Goal: Register for event/course

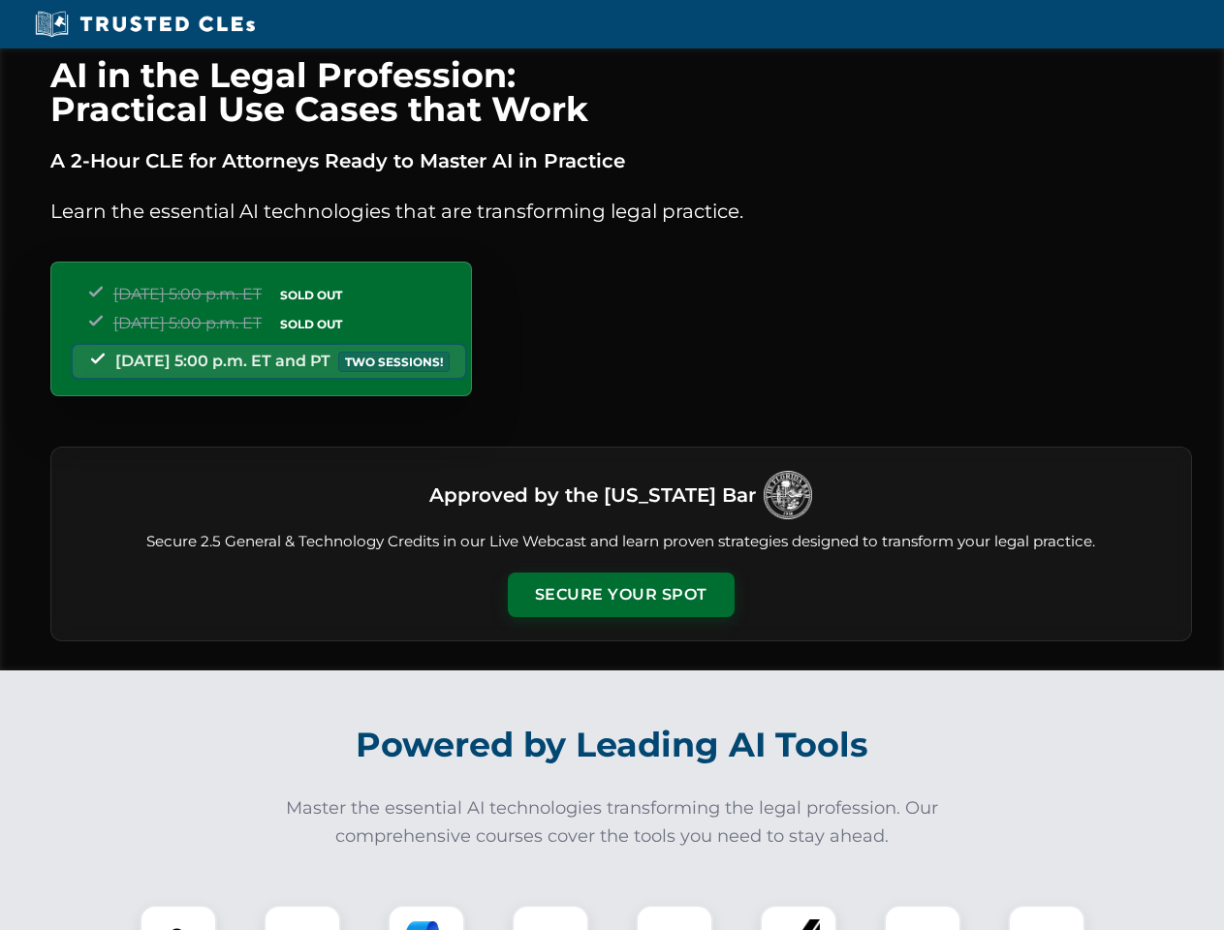
click at [620, 595] on button "Secure Your Spot" at bounding box center [621, 595] width 227 height 45
click at [178, 918] on img at bounding box center [178, 944] width 56 height 56
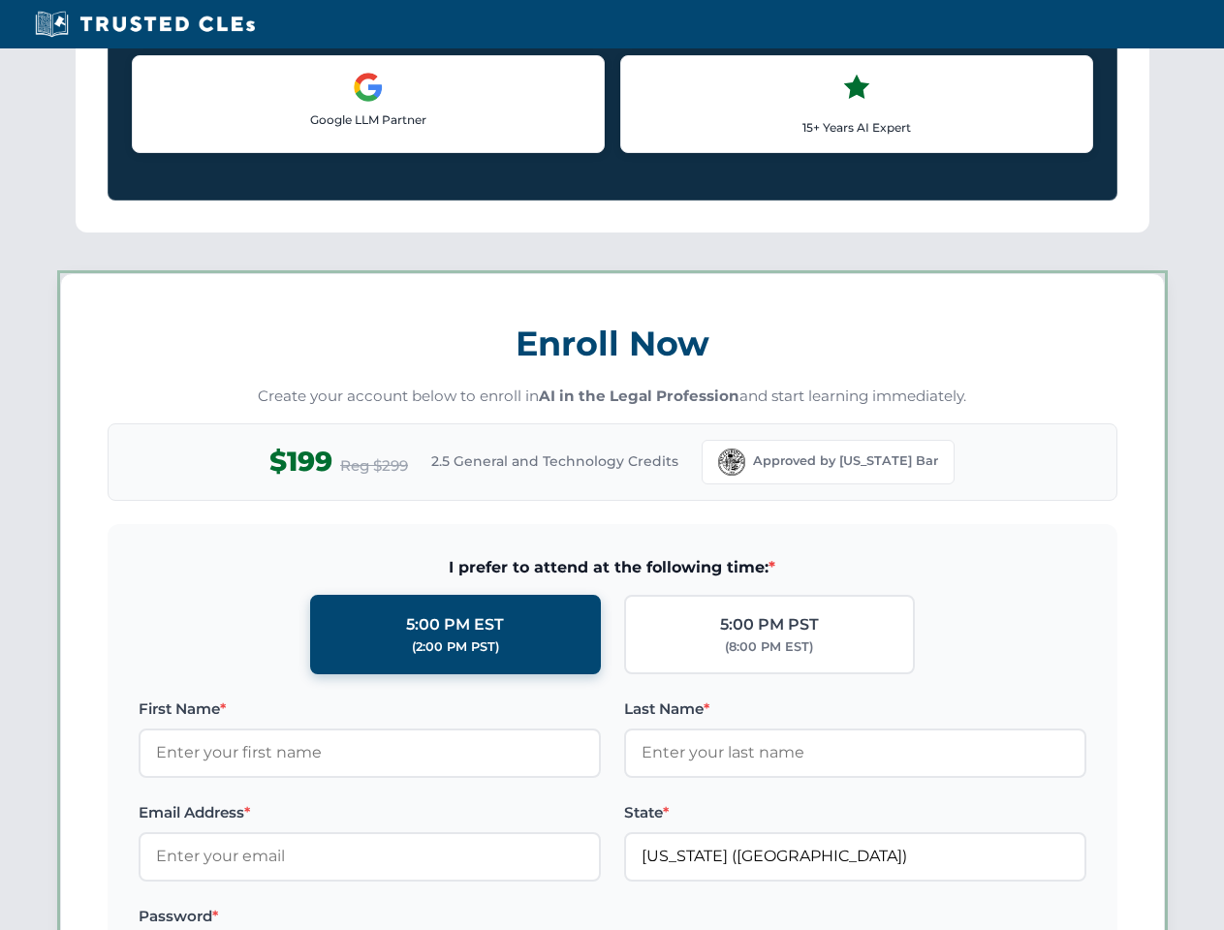
click at [426, 918] on label "Password *" at bounding box center [370, 916] width 462 height 23
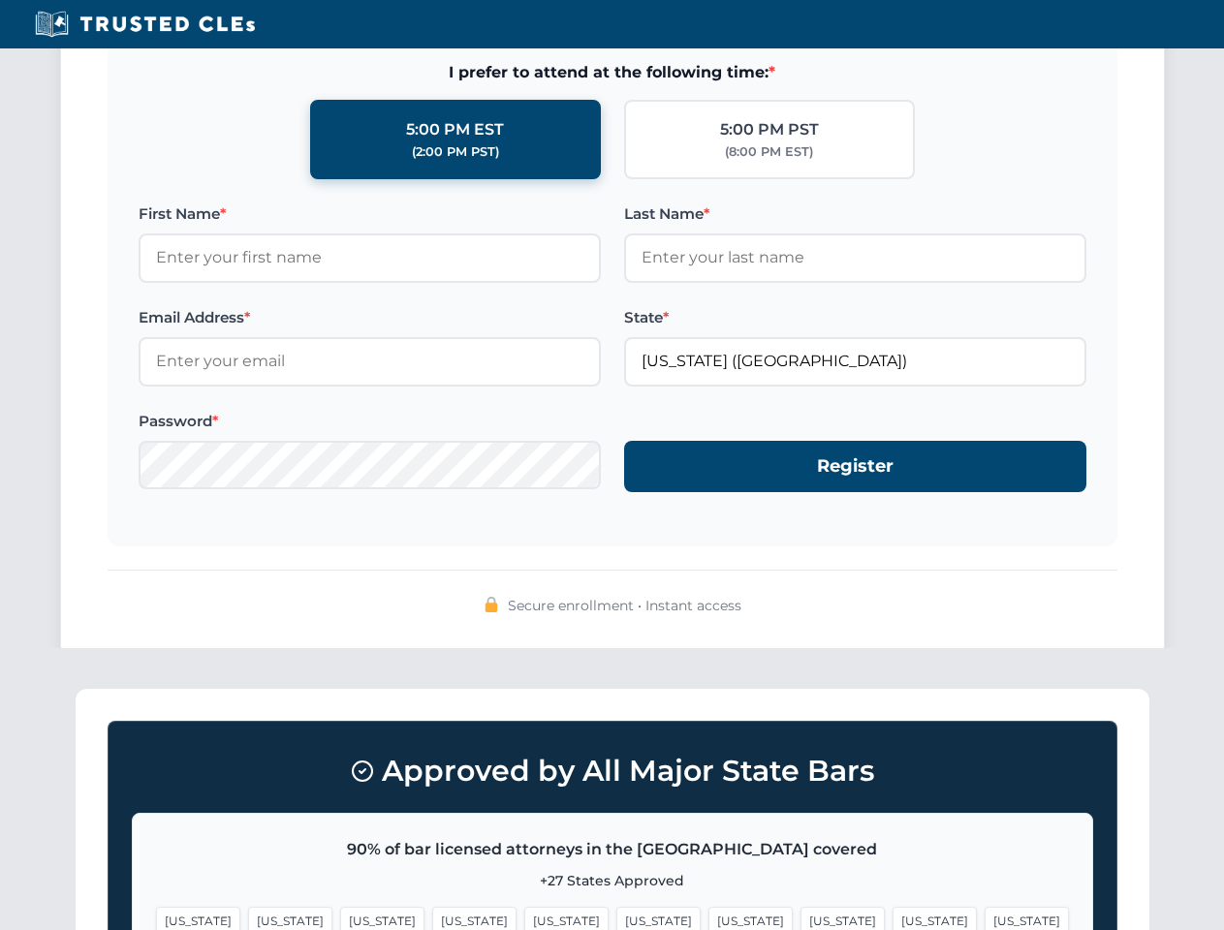
click at [892, 918] on span "[US_STATE]" at bounding box center [934, 921] width 84 height 28
